Goal: Task Accomplishment & Management: Manage account settings

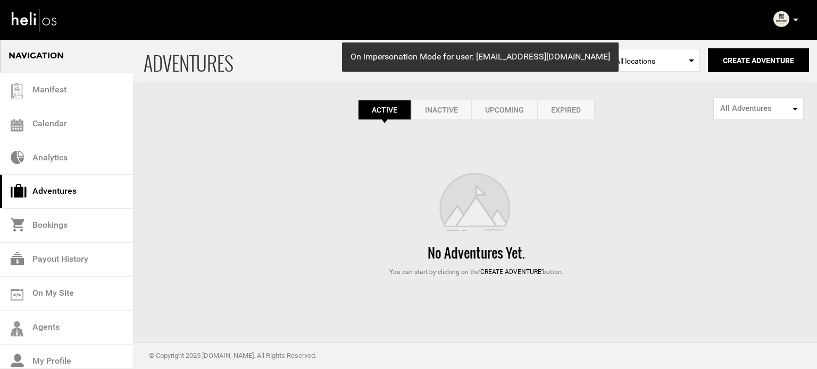
click at [561, 114] on link "Expired" at bounding box center [565, 110] width 57 height 20
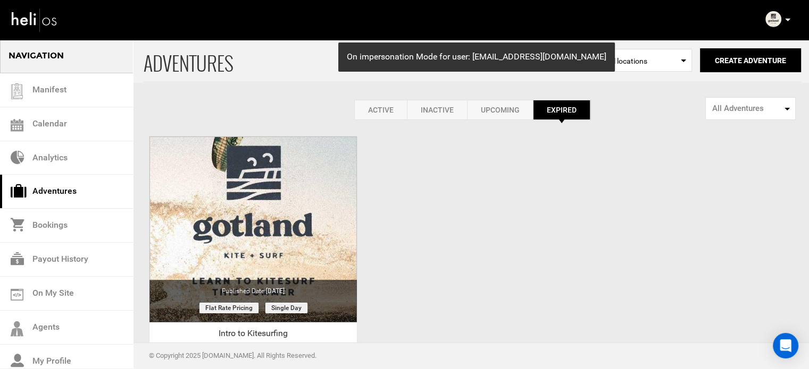
click at [383, 116] on link "Active" at bounding box center [380, 110] width 53 height 20
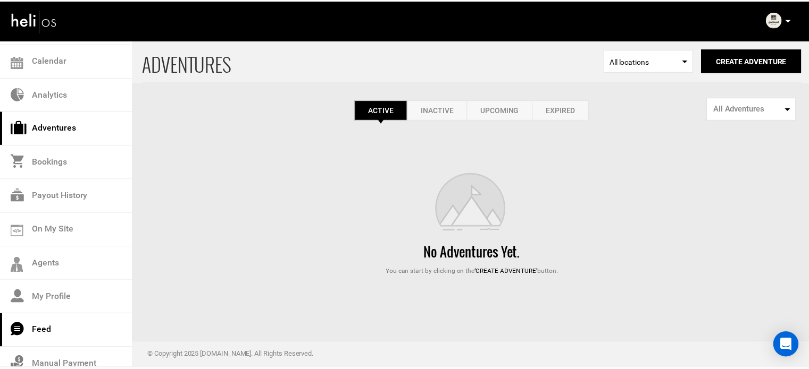
scroll to position [111, 0]
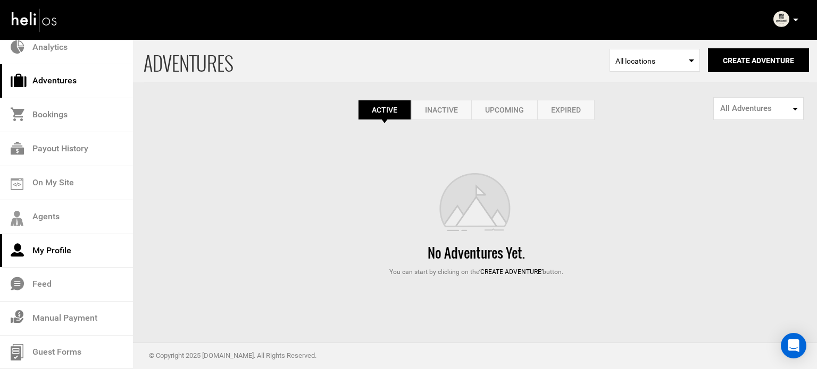
click at [68, 244] on link "My Profile" at bounding box center [66, 251] width 133 height 34
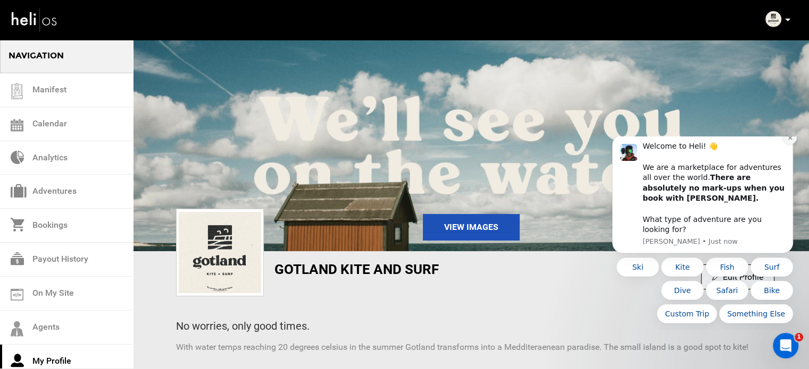
click at [788, 141] on icon "Dismiss notification" at bounding box center [790, 138] width 6 height 6
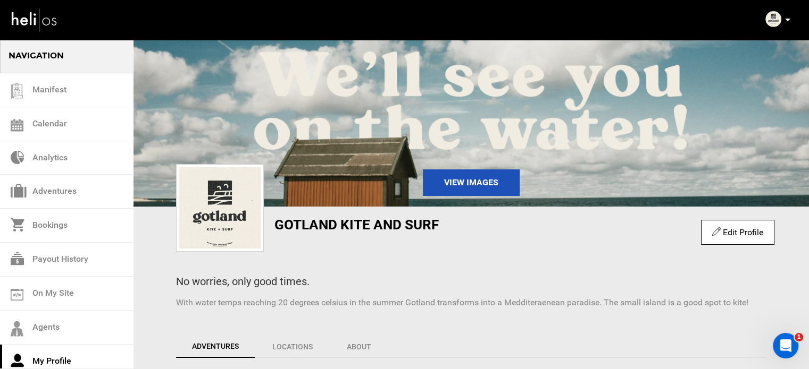
scroll to position [34, 0]
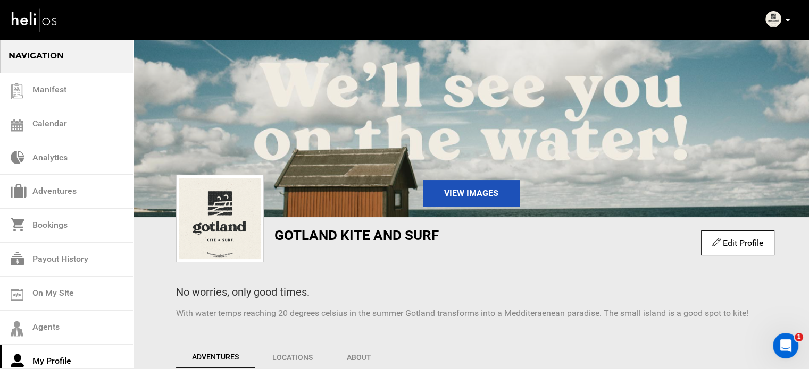
click at [725, 238] on link "Edit Profile" at bounding box center [737, 243] width 51 height 10
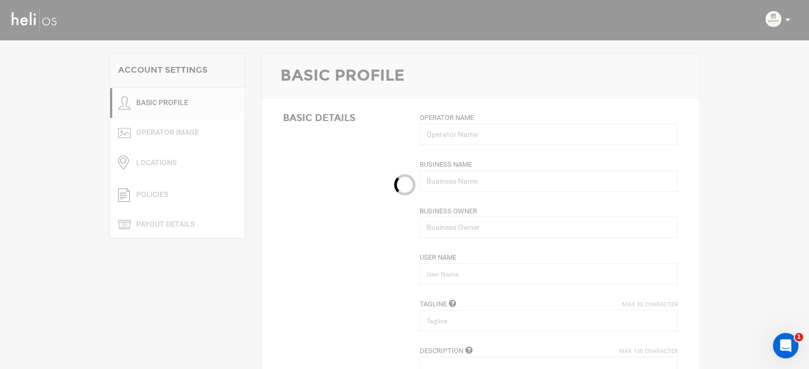
type input "Gotland Kite and Surf"
type input "Flo Paul"
type input "gotlandkiteandsurf"
type input "No worries, only good times."
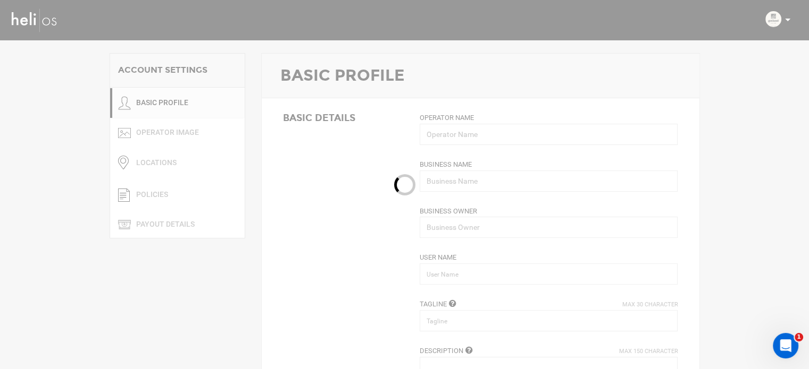
type textarea "With water temps reaching 20 degrees celsius in the summer Gotland transforms i…"
type input "admin@gotlandkitesurf.se"
type input "https://gotland.com/companies/gotland-kite-surf/"
type input "Hamngatan 3"
type input "Visby"
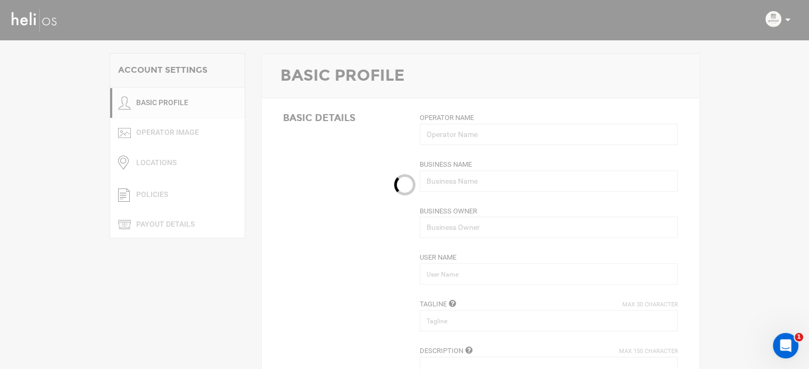
type input "621"
type input "+46 76 007 73 89"
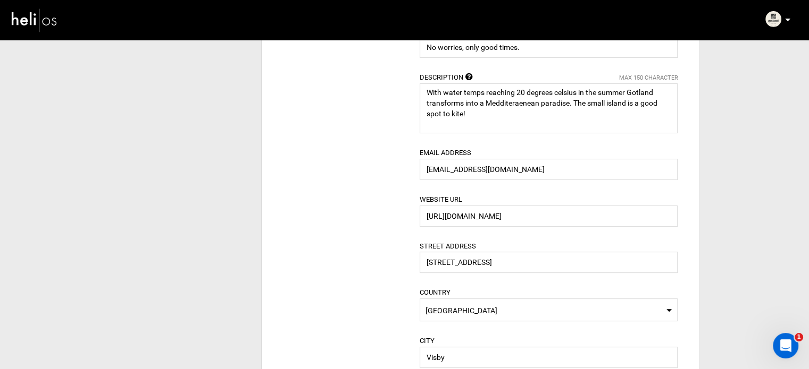
scroll to position [372, 0]
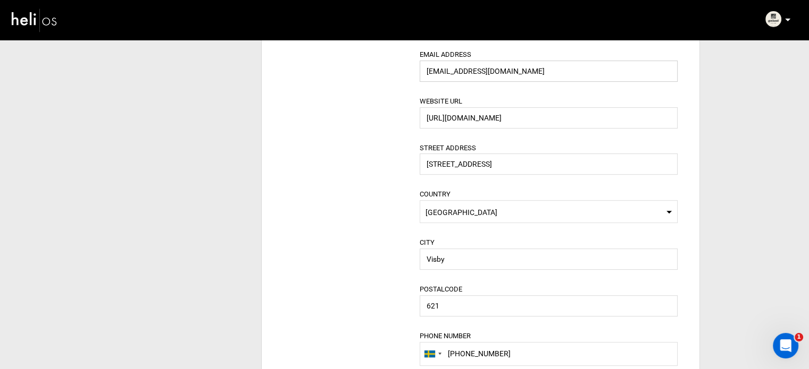
click at [449, 71] on input "admin@gotlandkitesurf.se" at bounding box center [548, 71] width 258 height 21
drag, startPoint x: 453, startPoint y: 71, endPoint x: 363, endPoint y: 1, distance: 114.1
click at [417, 63] on div "Operator Name Gotland Kite and Surf Please enter valid operator name. Business …" at bounding box center [548, 145] width 274 height 810
click at [505, 77] on input "admin@gotlandkitesurf.se" at bounding box center [548, 71] width 258 height 21
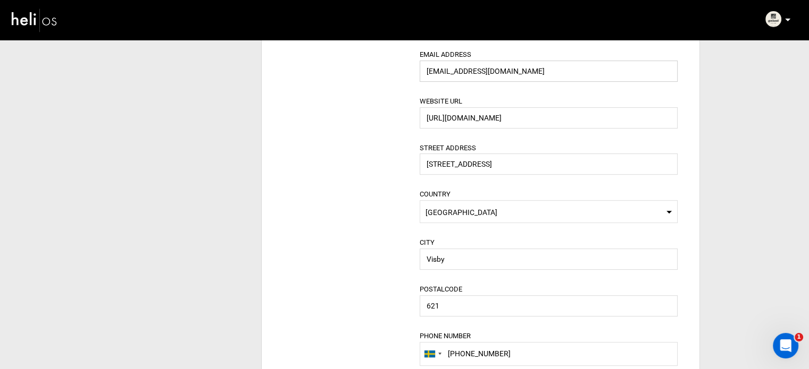
click at [505, 77] on input "admin@gotlandkitesurf.se" at bounding box center [548, 71] width 258 height 21
paste input "gotlandkite@yopmail.com"
type input "gotlandkite@yopmail.com"
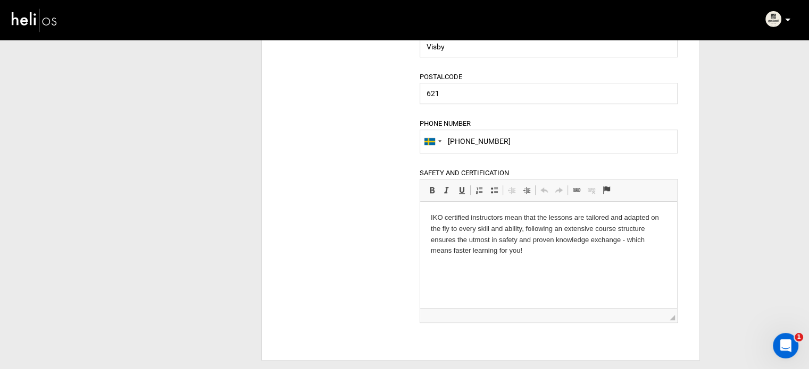
scroll to position [851, 0]
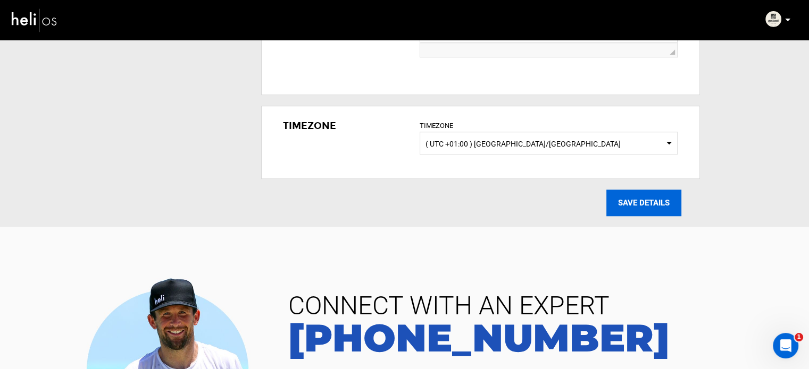
click at [632, 199] on input "SAVE DETAILS" at bounding box center [643, 203] width 75 height 27
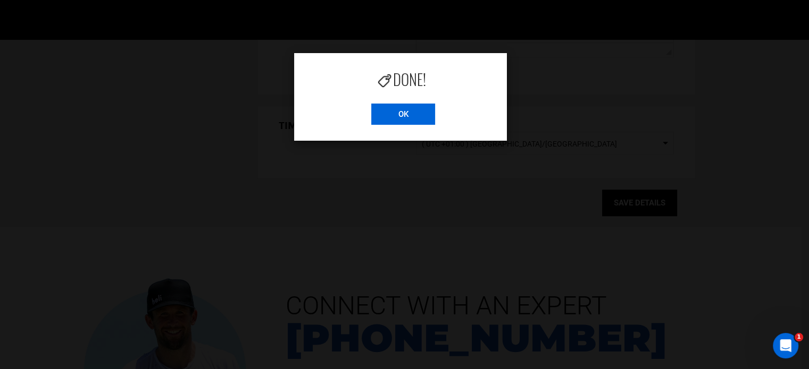
click at [416, 119] on input "OK" at bounding box center [403, 114] width 64 height 21
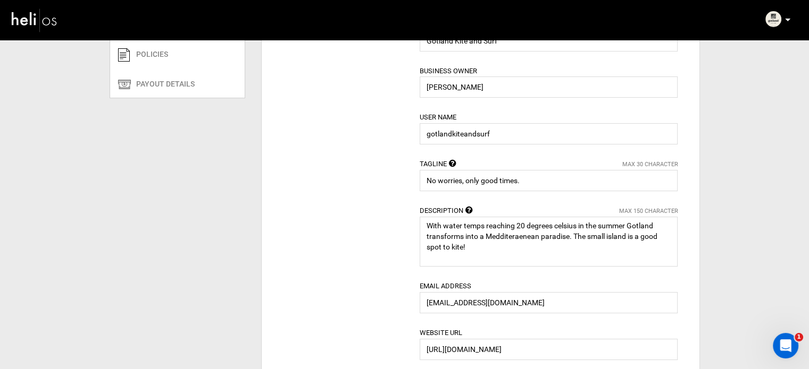
scroll to position [0, 0]
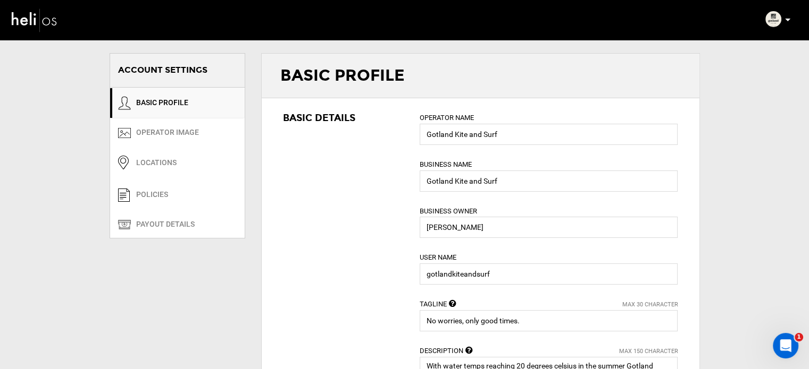
click at [174, 104] on link "BASIC PROFILE" at bounding box center [177, 103] width 134 height 31
click at [770, 16] on img at bounding box center [773, 19] width 16 height 16
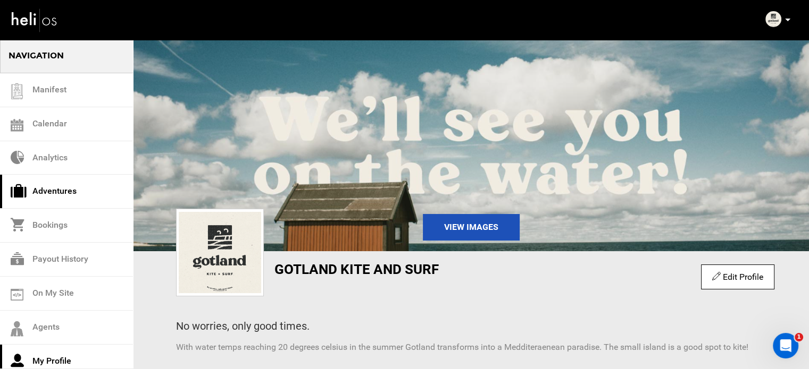
click at [81, 199] on link "Adventures" at bounding box center [66, 192] width 133 height 34
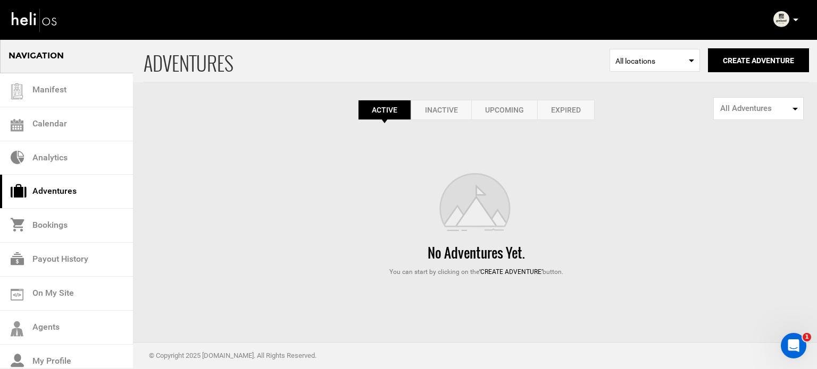
click at [795, 19] on icon at bounding box center [795, 20] width 5 height 3
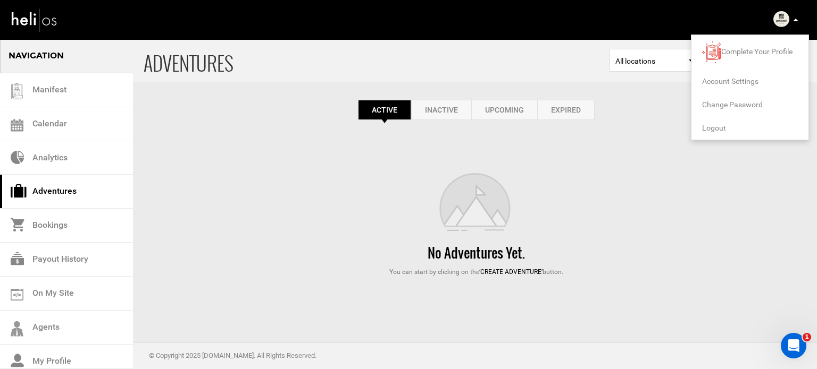
click at [711, 127] on span "Logout" at bounding box center [714, 128] width 24 height 9
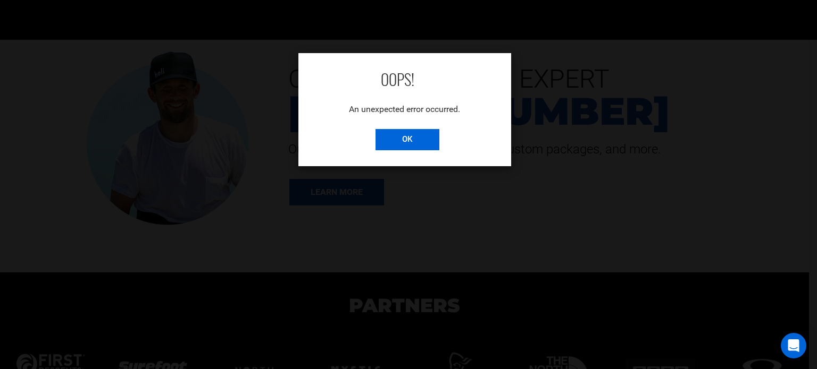
click at [410, 148] on input "OK" at bounding box center [407, 139] width 64 height 21
